Goal: Check status: Check status

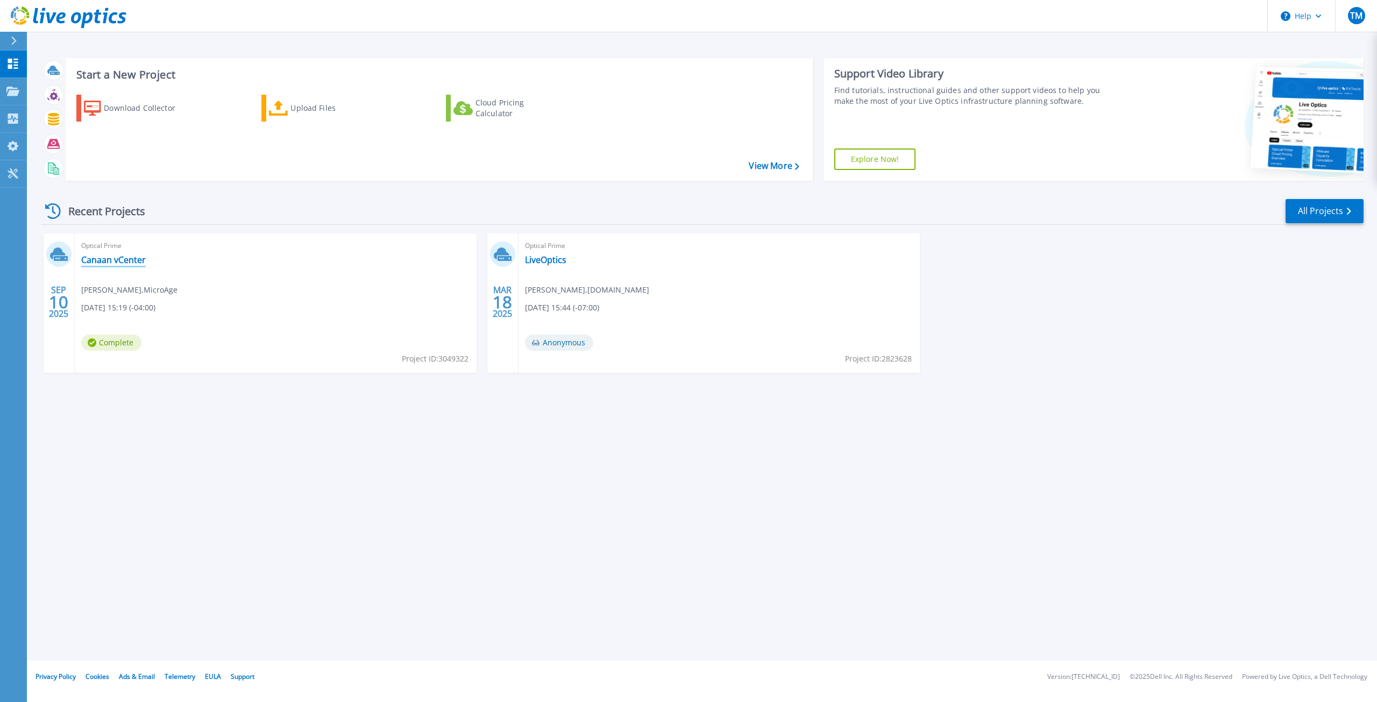
click at [89, 258] on link "Canaan vCenter" at bounding box center [113, 259] width 65 height 11
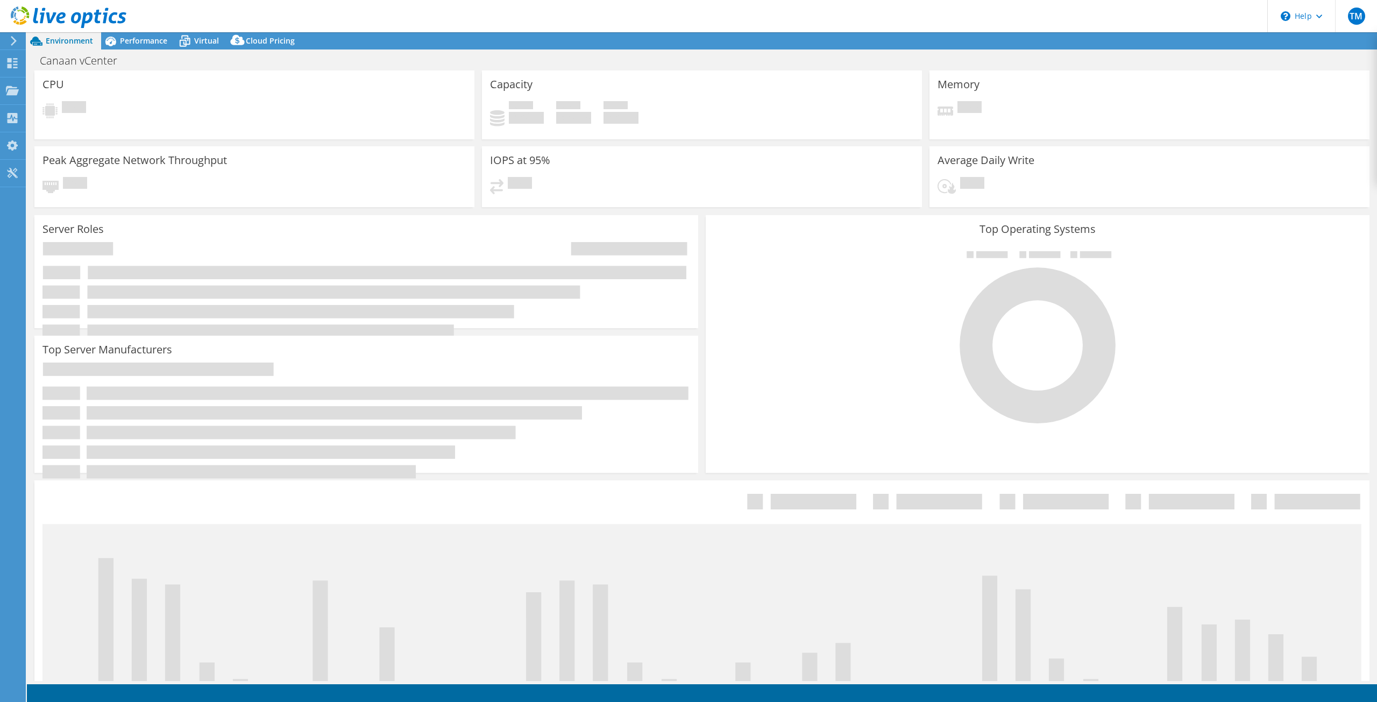
select select "USD"
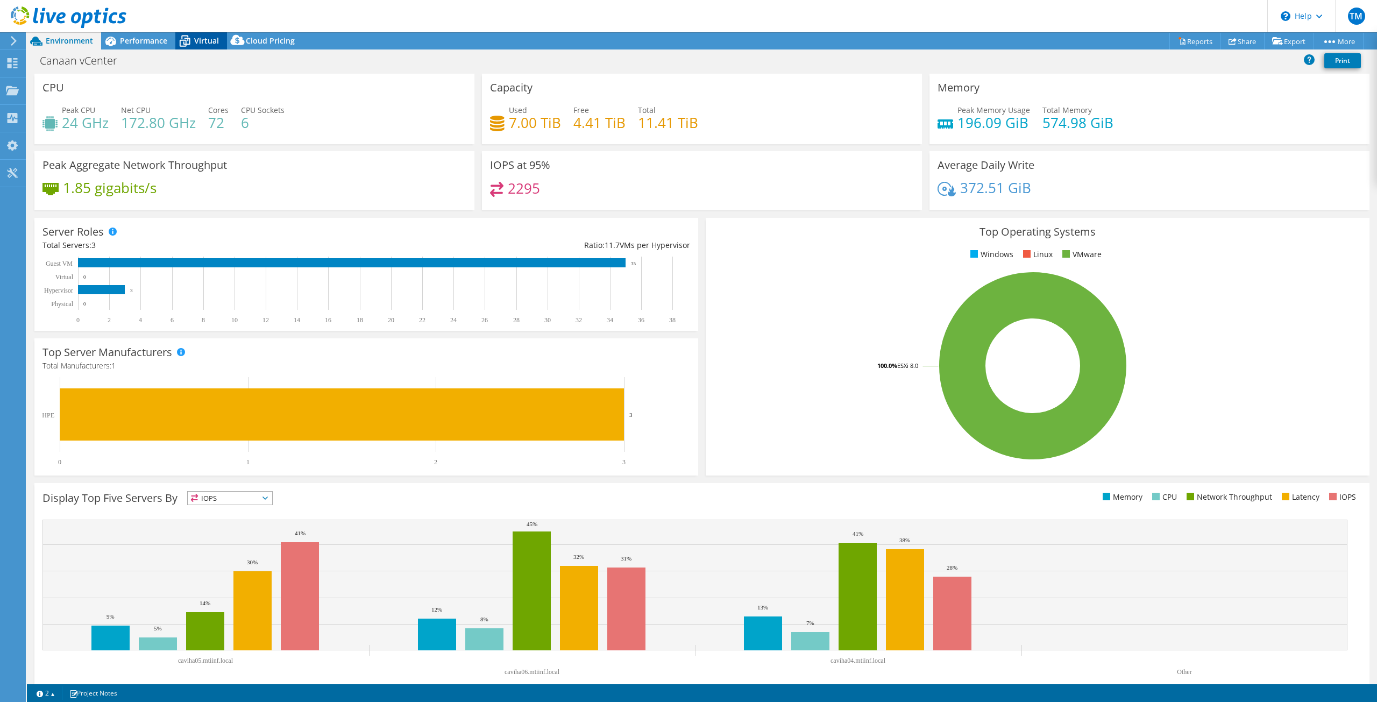
click at [193, 39] on icon at bounding box center [184, 41] width 19 height 19
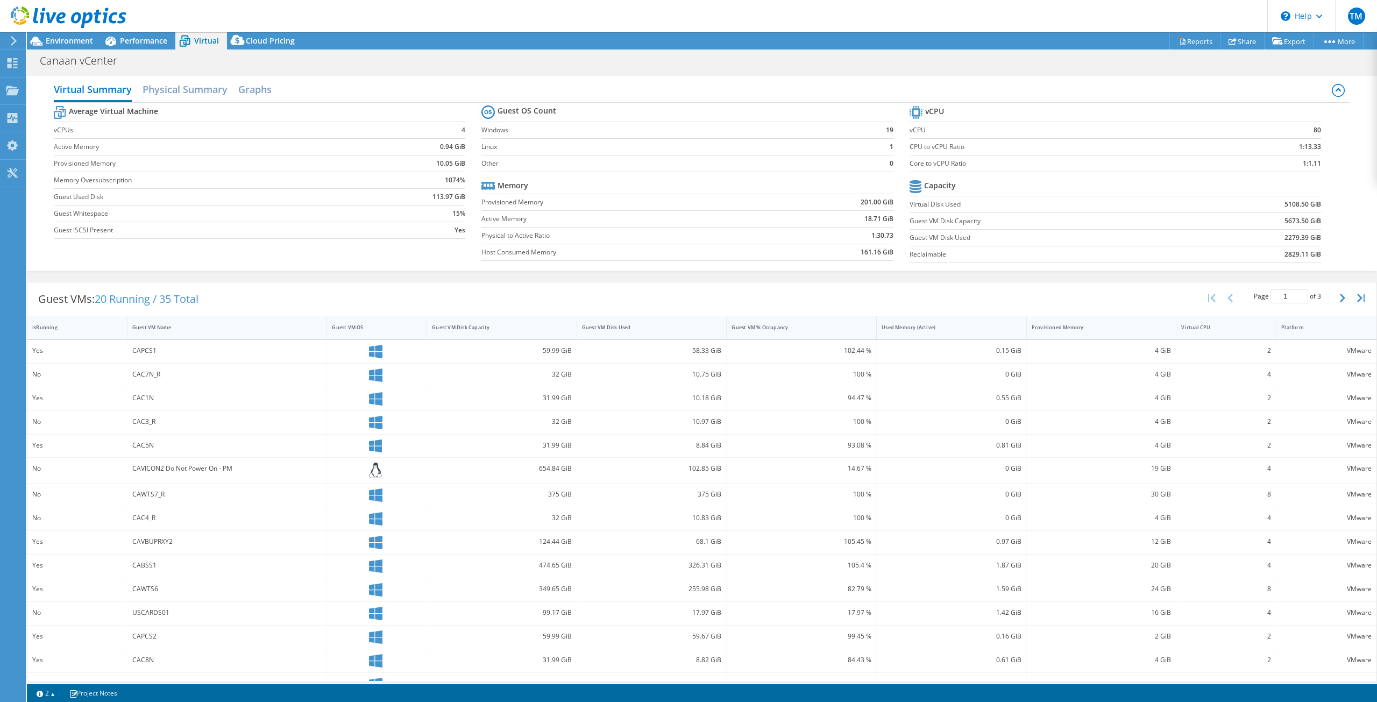
scroll to position [21, 0]
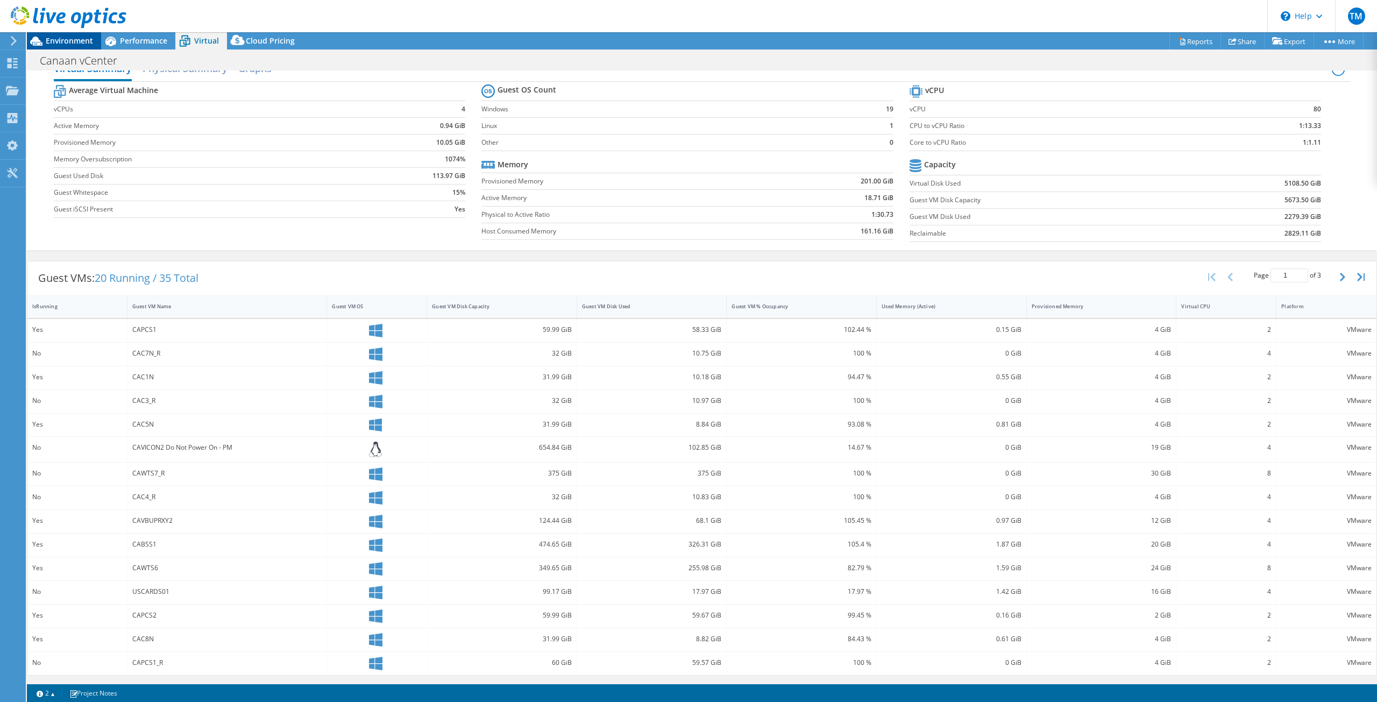
click at [85, 44] on span "Environment" at bounding box center [69, 41] width 47 height 10
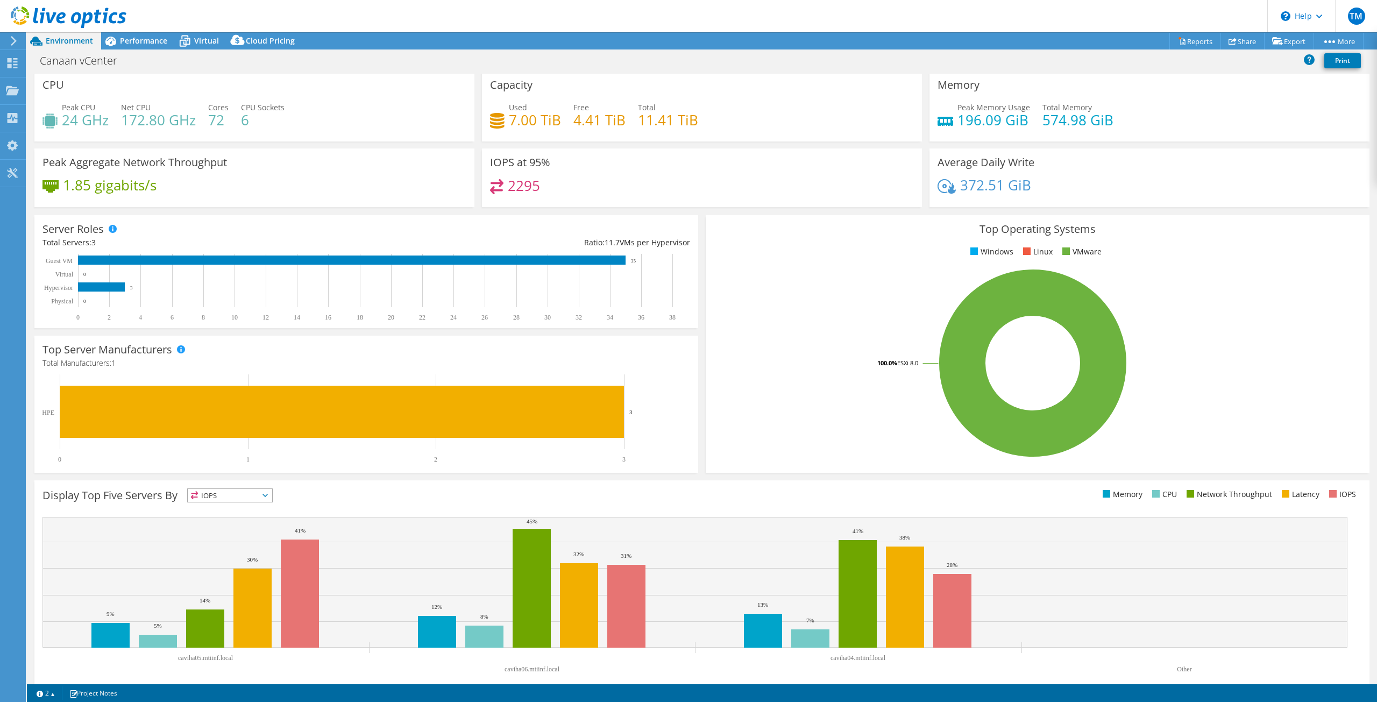
scroll to position [0, 0]
